Goal: Information Seeking & Learning: Compare options

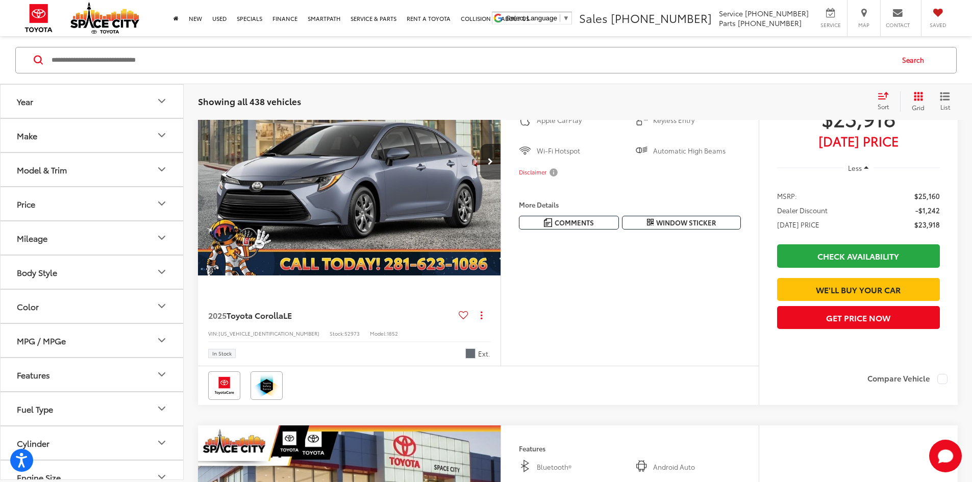
scroll to position [1377, 0]
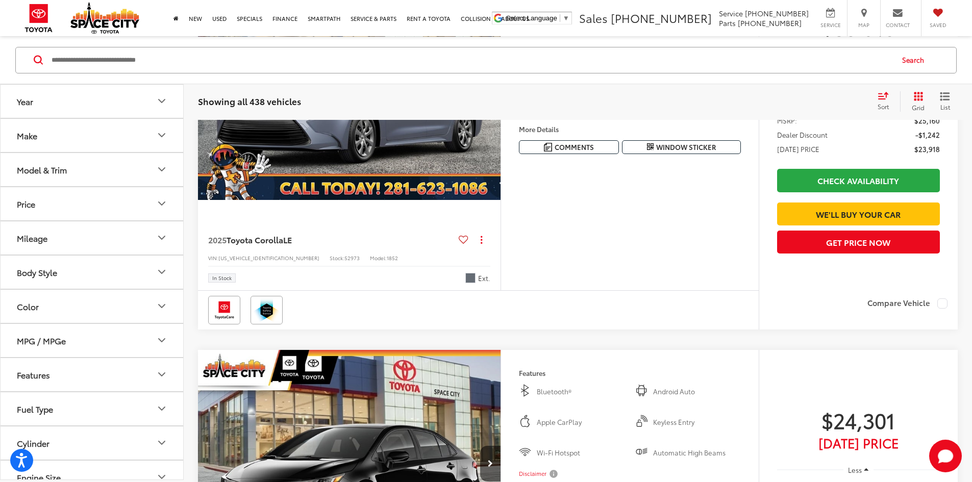
click at [155, 105] on button "Year" at bounding box center [93, 100] width 184 height 33
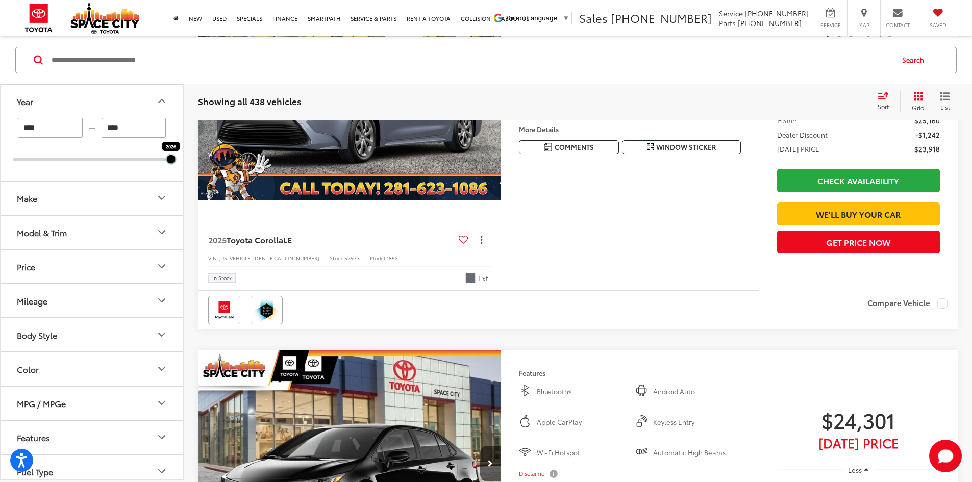
drag, startPoint x: 12, startPoint y: 162, endPoint x: 215, endPoint y: 160, distance: 203.0
type input "****"
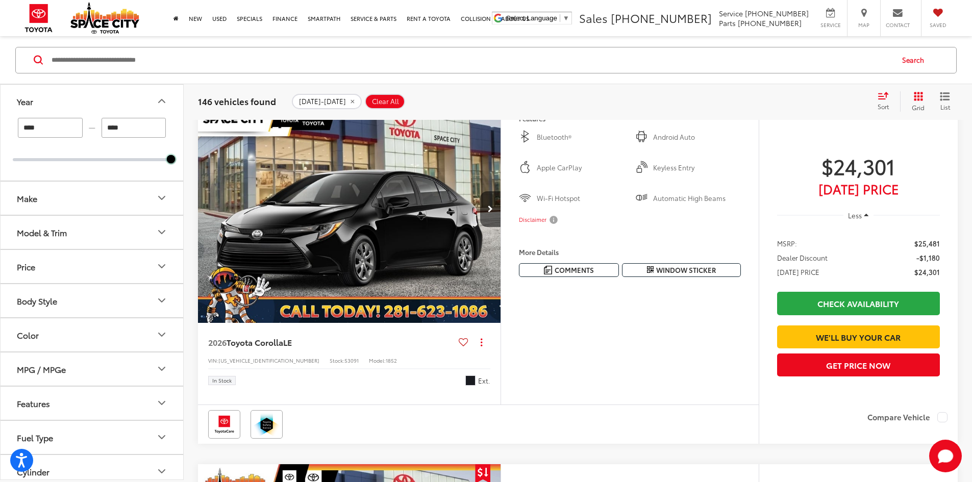
scroll to position [97, 0]
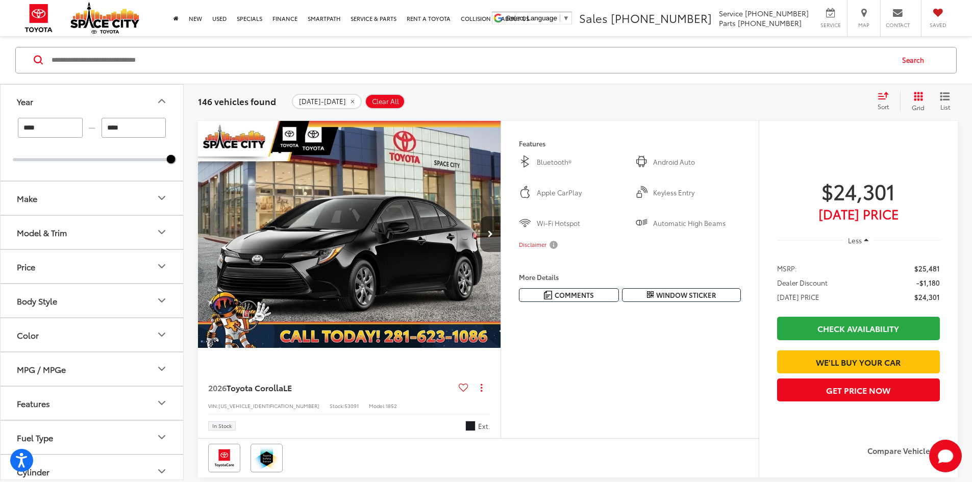
click at [135, 207] on button "Make" at bounding box center [93, 197] width 184 height 33
click at [153, 202] on button "Make" at bounding box center [93, 197] width 184 height 33
click at [150, 202] on button "Make" at bounding box center [93, 197] width 184 height 33
click at [144, 205] on button "Make" at bounding box center [93, 197] width 184 height 33
click at [140, 229] on button "Model & Trim" at bounding box center [93, 231] width 184 height 33
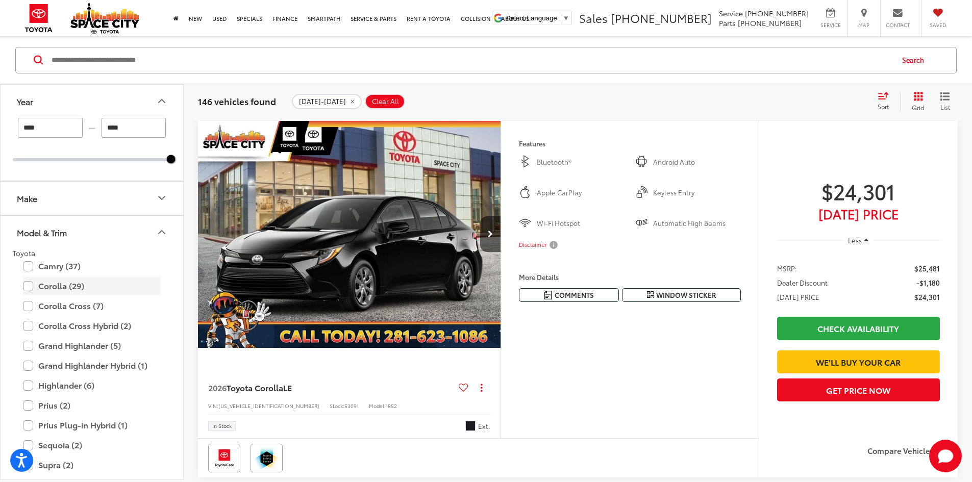
click at [108, 286] on label "Corolla (29)" at bounding box center [92, 286] width 138 height 18
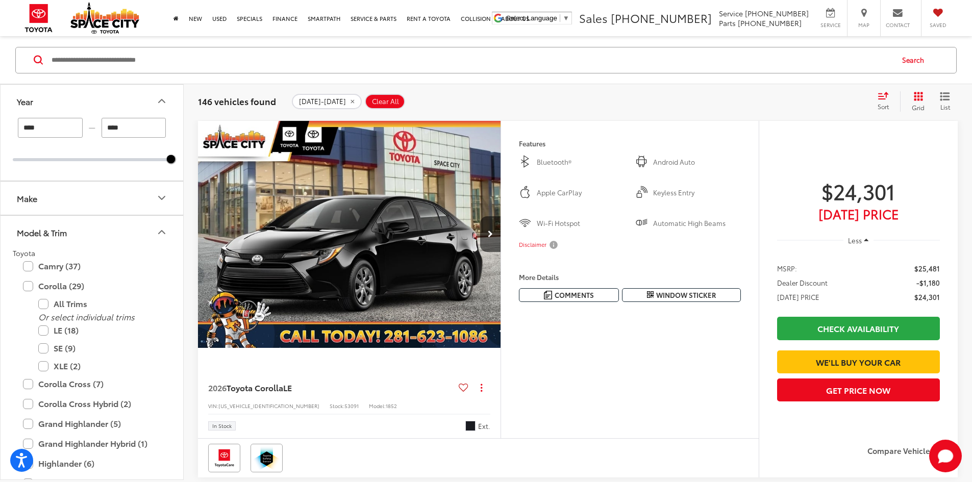
click at [124, 201] on button "Make" at bounding box center [93, 197] width 184 height 33
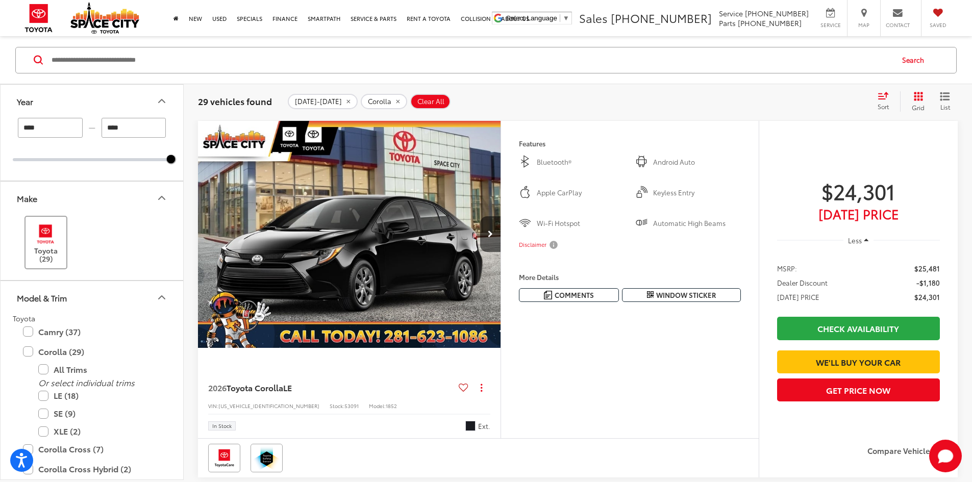
click at [61, 236] on label "Toyota (29)" at bounding box center [46, 242] width 41 height 41
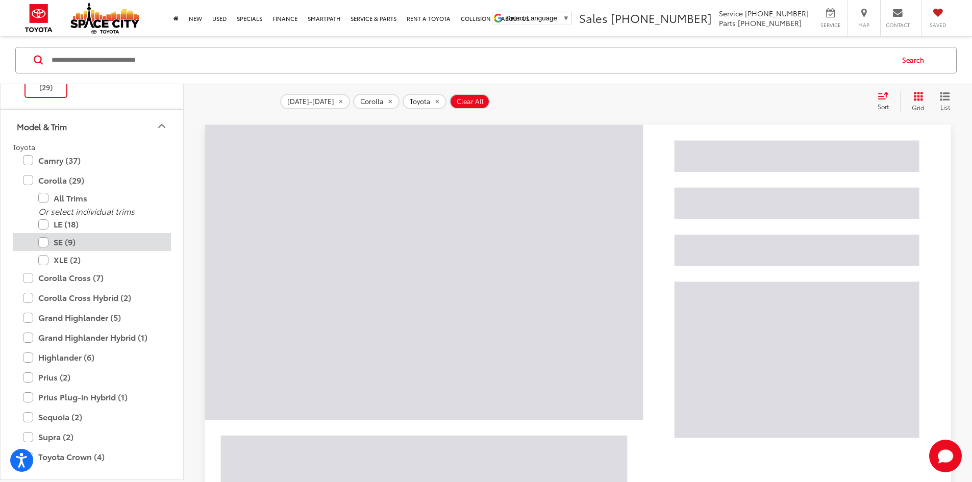
scroll to position [153, 0]
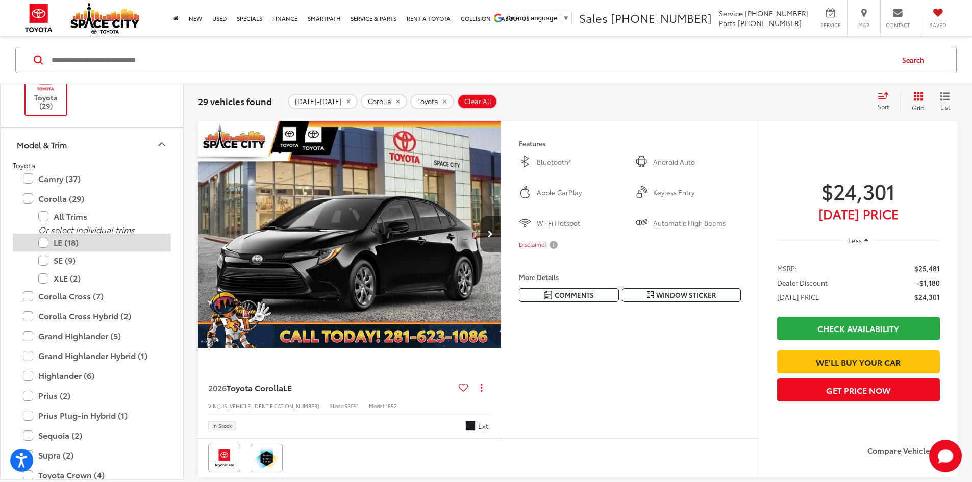
click at [84, 242] on label "LE (18)" at bounding box center [99, 243] width 122 height 18
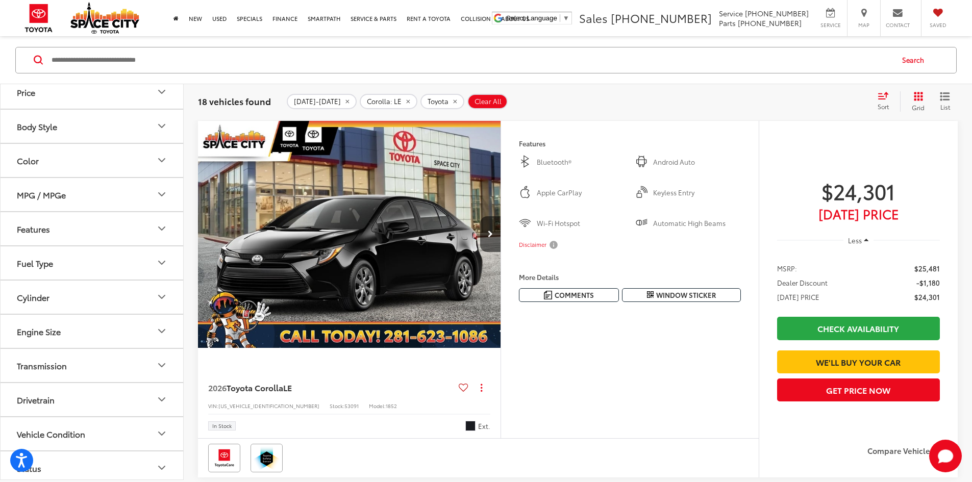
scroll to position [783, 0]
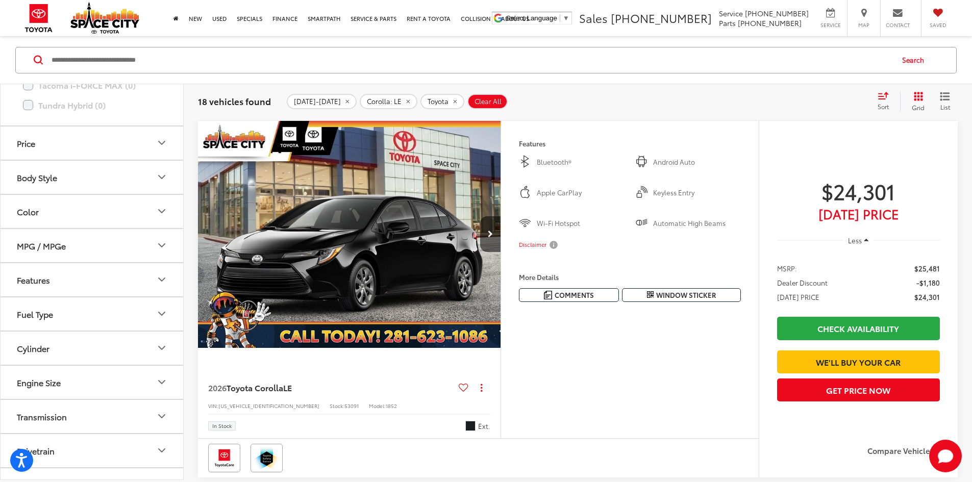
click at [140, 156] on button "Price" at bounding box center [93, 142] width 184 height 33
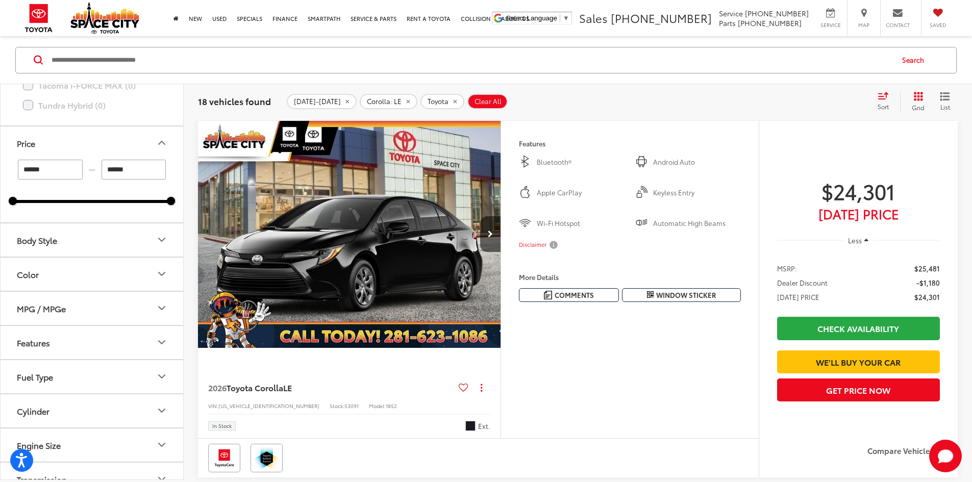
click at [97, 281] on button "Color" at bounding box center [93, 273] width 184 height 33
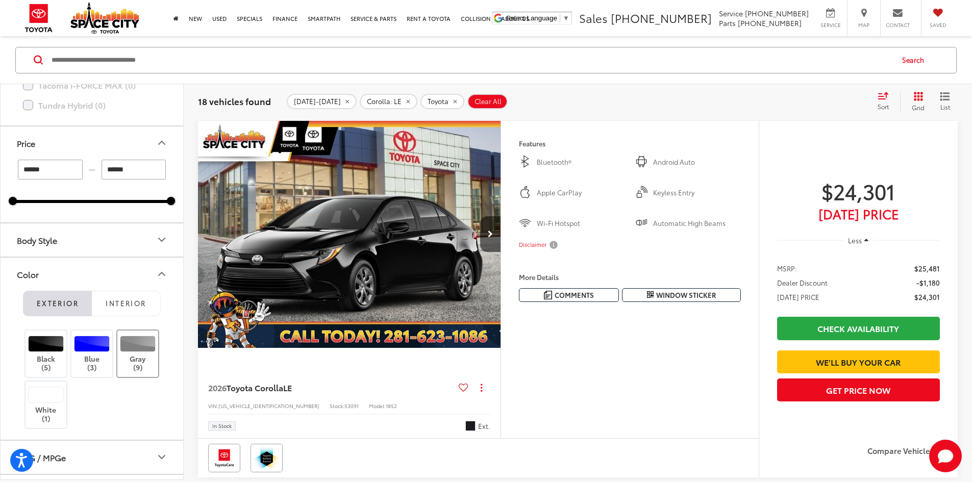
click at [144, 348] on div at bounding box center [138, 344] width 36 height 16
click at [47, 348] on div at bounding box center [46, 344] width 36 height 16
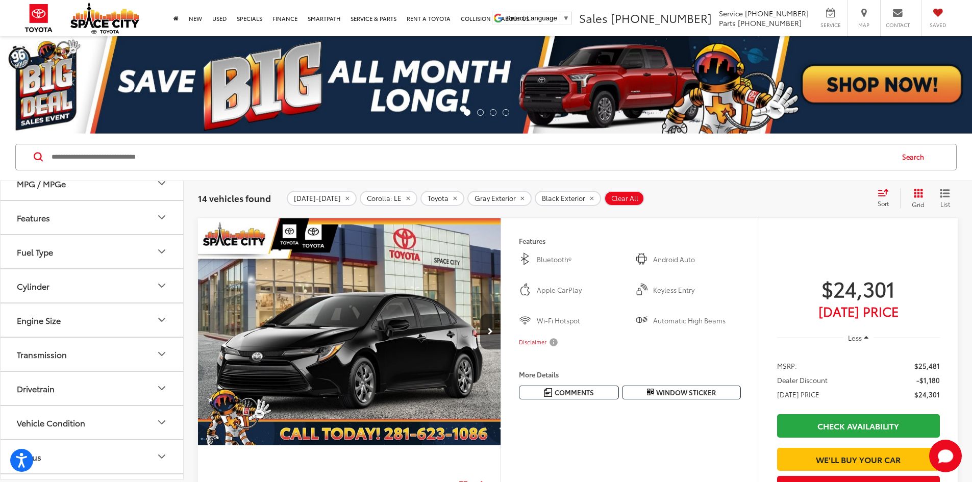
click at [270, 168] on input "Search by Make, Model, or Keyword" at bounding box center [471, 157] width 842 height 24
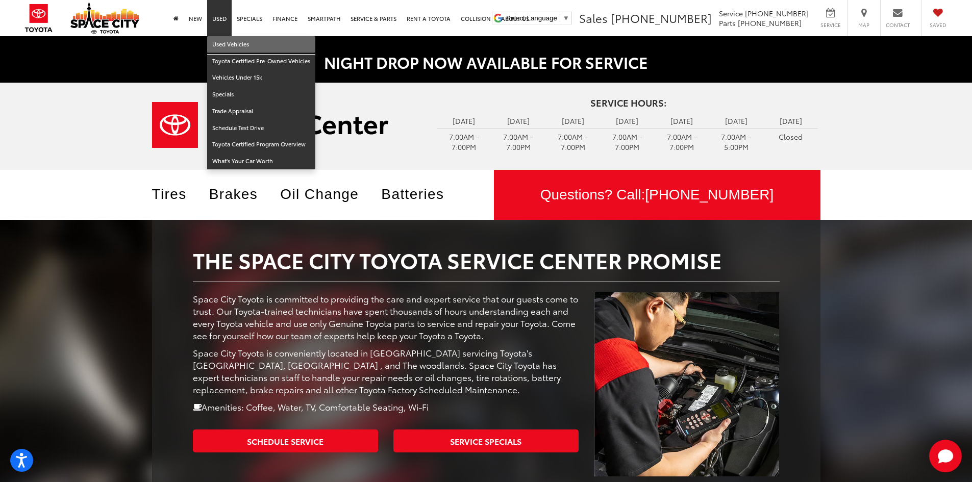
click at [224, 49] on link "Used Vehicles" at bounding box center [261, 44] width 108 height 17
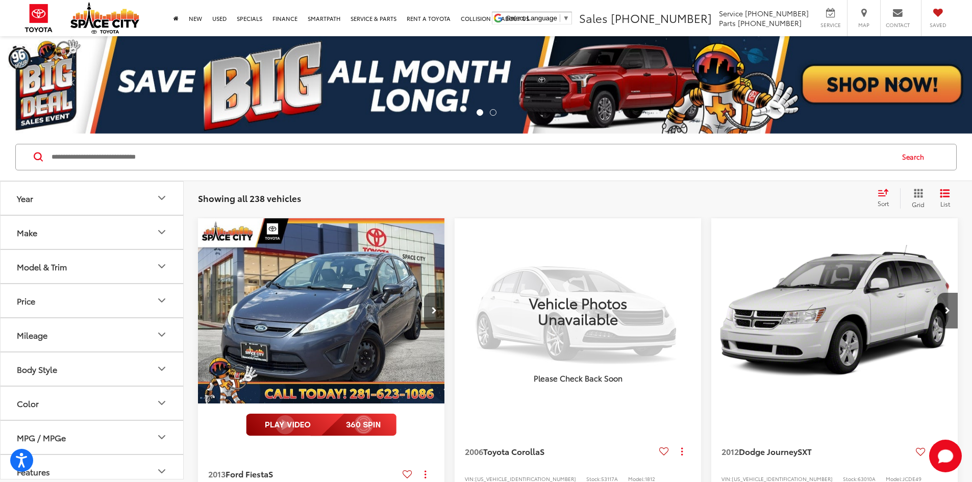
click at [46, 366] on div "Body Style" at bounding box center [37, 369] width 40 height 10
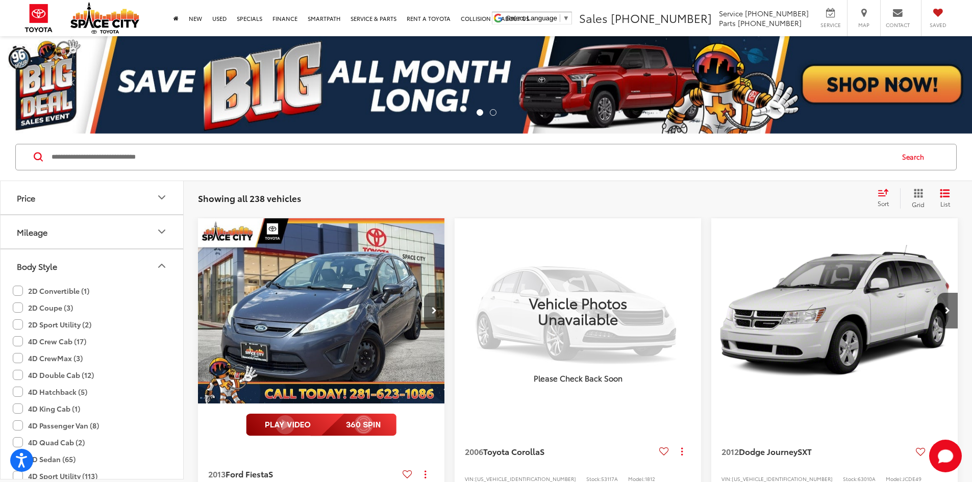
scroll to position [102, 0]
click at [16, 340] on label "4D Crew Cab (17)" at bounding box center [49, 342] width 73 height 17
click at [19, 357] on label "4D CrewMax (3)" at bounding box center [48, 359] width 70 height 17
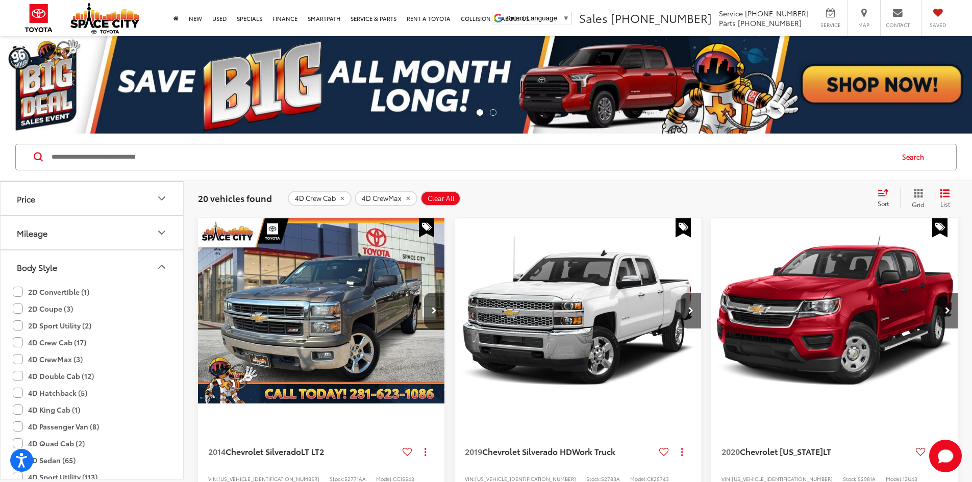
click at [16, 377] on label "4D Double Cab (12)" at bounding box center [53, 376] width 81 height 17
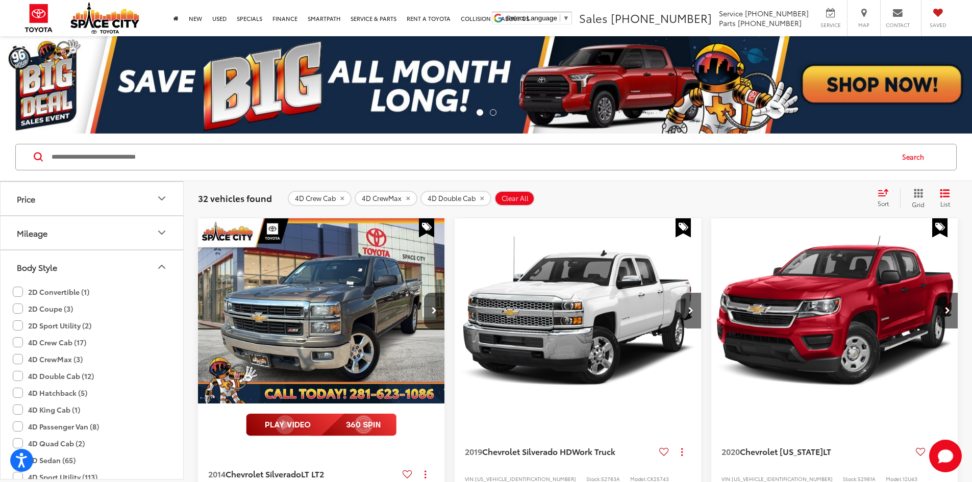
click at [328, 153] on input "Search by Make, Model, or Keyword" at bounding box center [471, 157] width 842 height 24
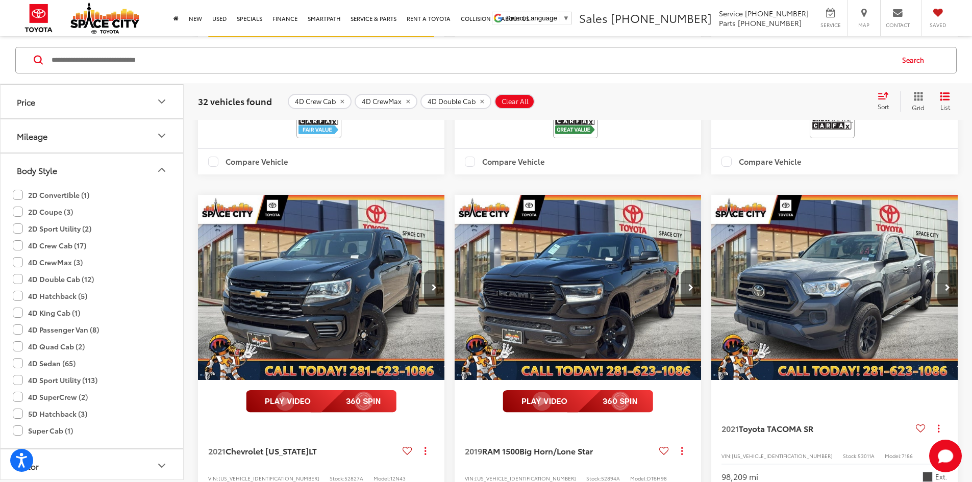
scroll to position [663, 0]
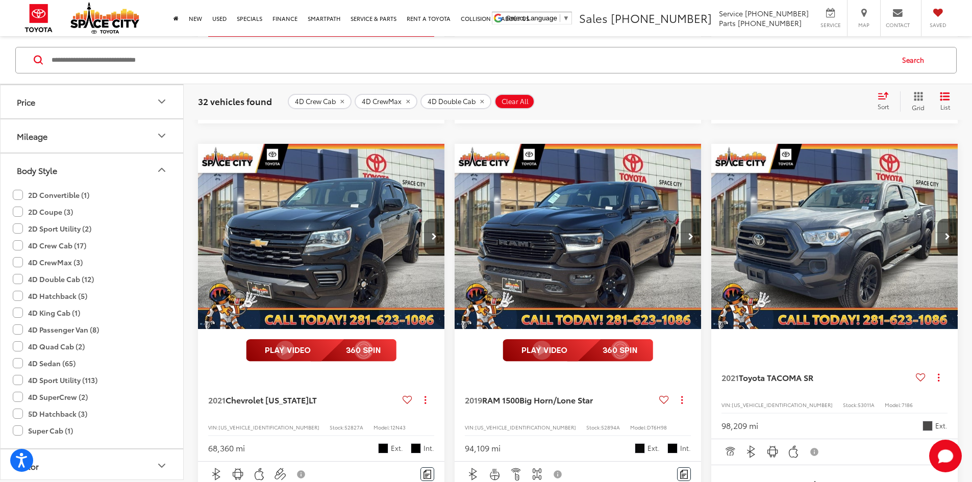
click at [142, 65] on input "Search by Make, Model, or Keyword" at bounding box center [471, 59] width 842 height 24
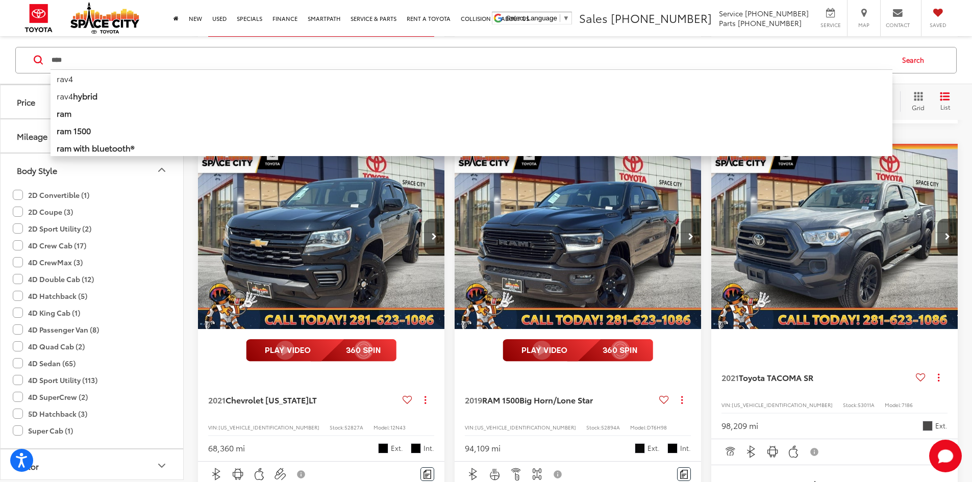
type input "****"
